Goal: Information Seeking & Learning: Find specific fact

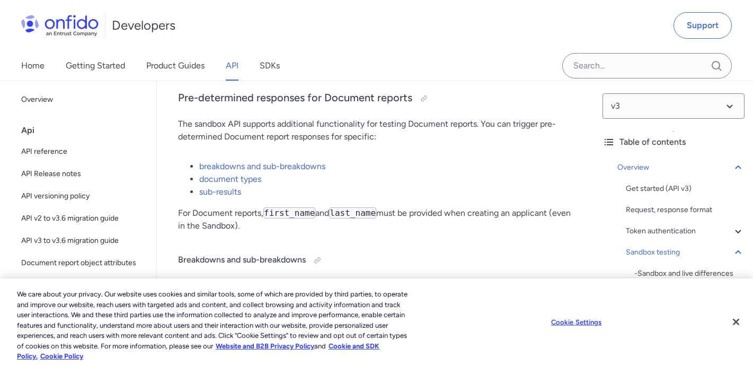
scroll to position [2849, 0]
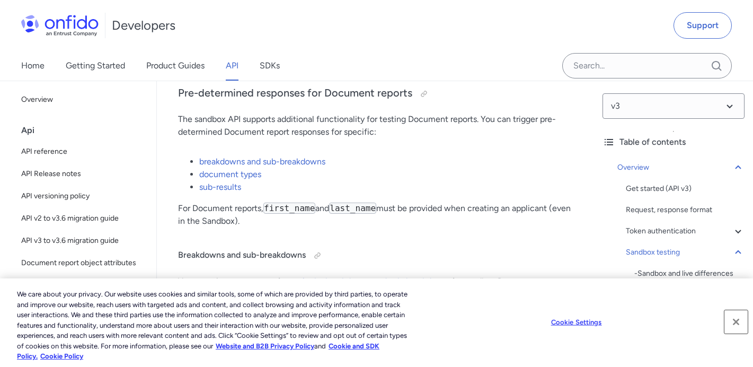
drag, startPoint x: 733, startPoint y: 321, endPoint x: 613, endPoint y: 311, distance: 120.2
click at [728, 323] on button "Close" at bounding box center [736, 321] width 23 height 23
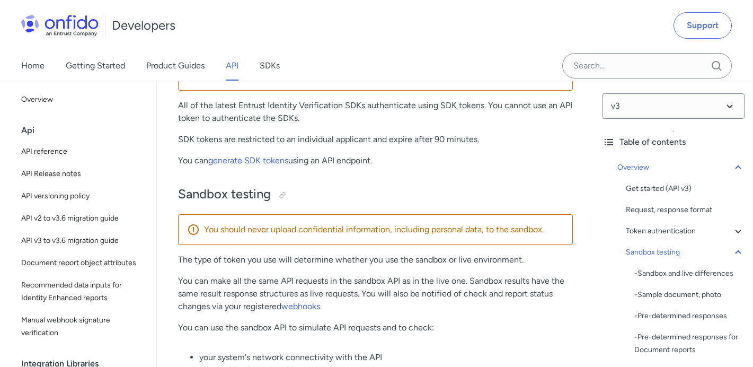
scroll to position [1113, 0]
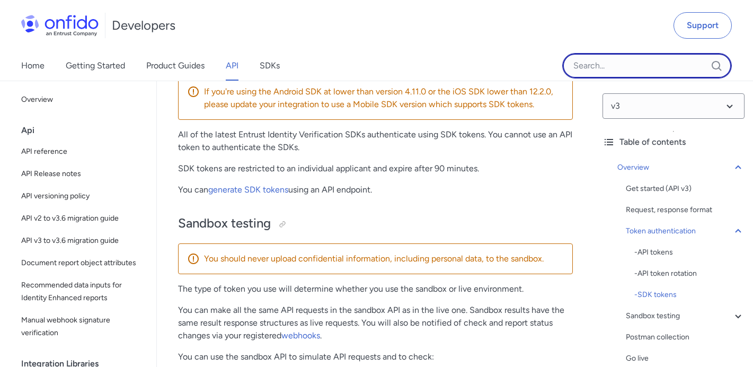
click at [652, 58] on input "Onfido search input field" at bounding box center [648, 65] width 170 height 25
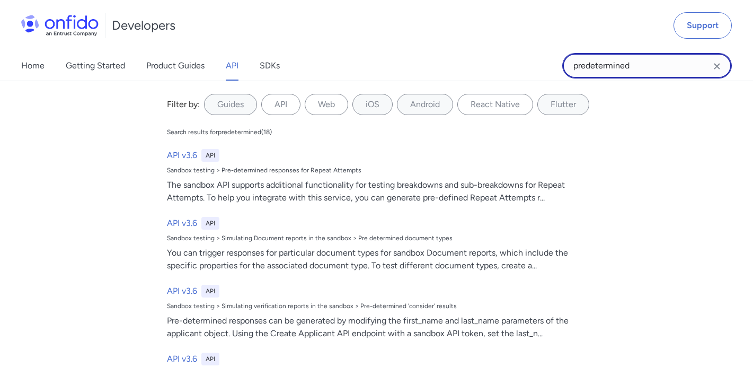
type input "predetermined"
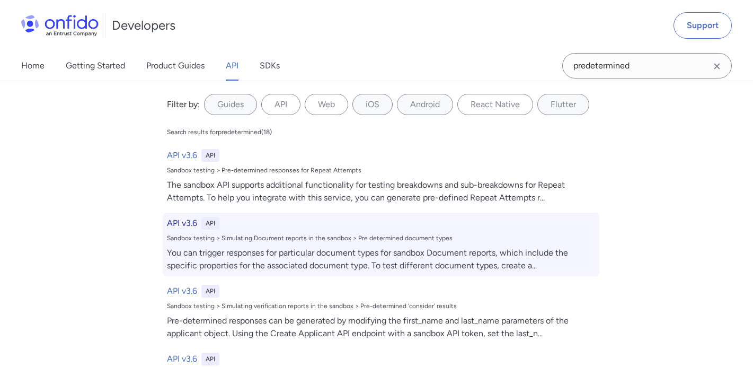
click at [339, 243] on div "API v3.6 API Sandbox testing > Simulating Document reports in the sandbox > Pre…" at bounding box center [381, 245] width 437 height 64
select select "http"
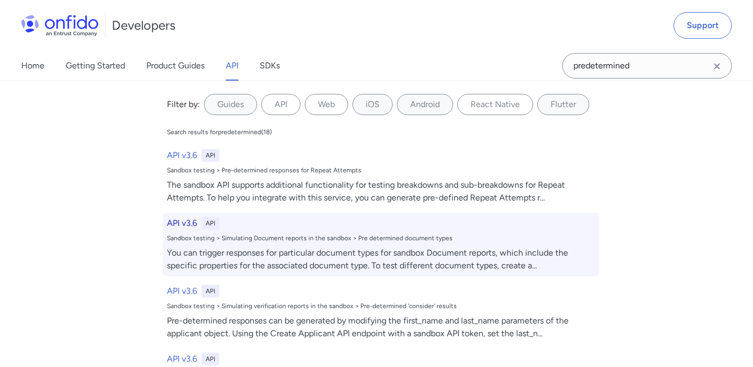
select select "http"
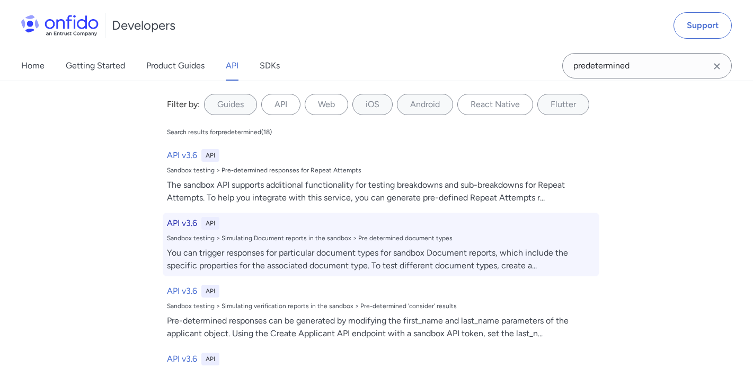
select select "http"
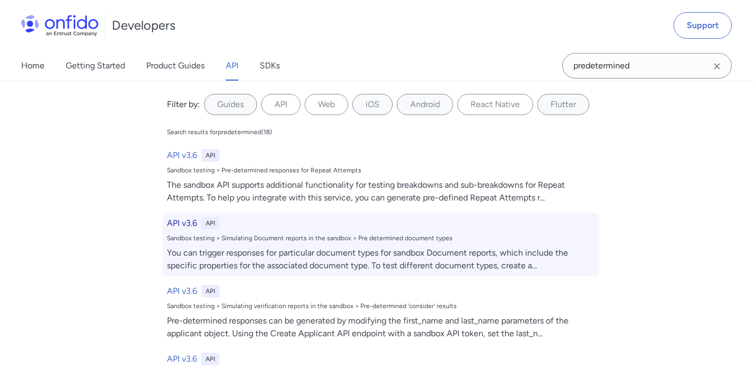
select select "http"
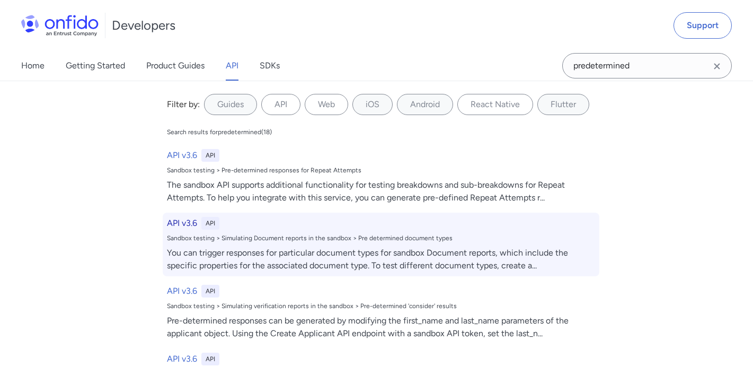
select select "http"
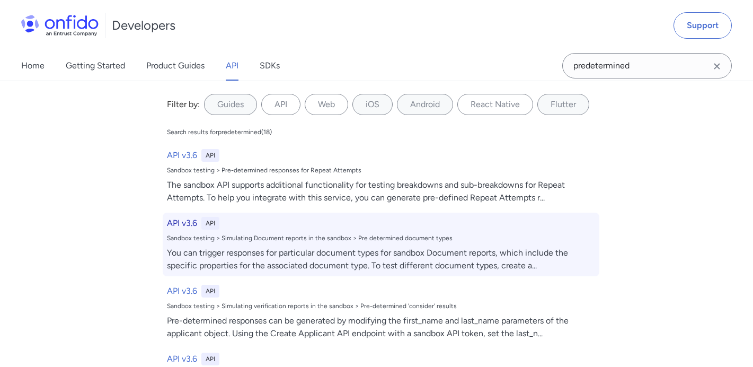
select select "http"
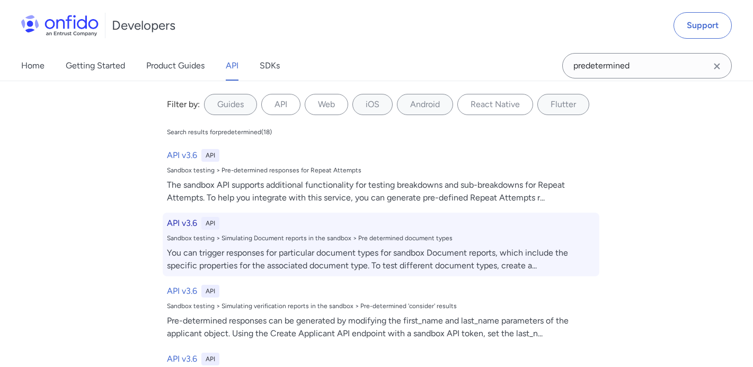
select select "http"
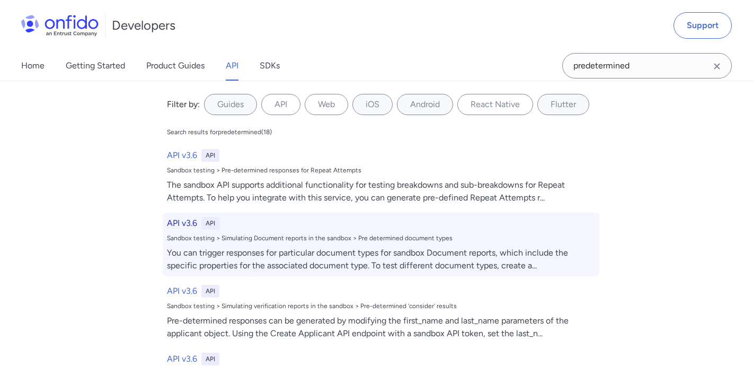
select select "http"
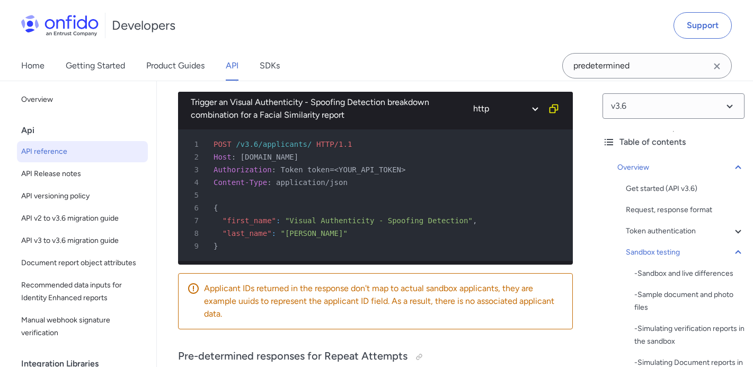
scroll to position [5148, 0]
